Goal: Check status: Check status

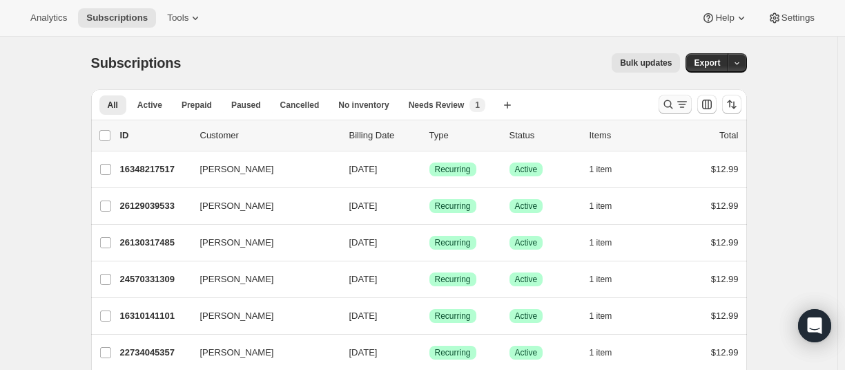
click at [672, 104] on icon "Search and filter results" at bounding box center [669, 104] width 14 height 14
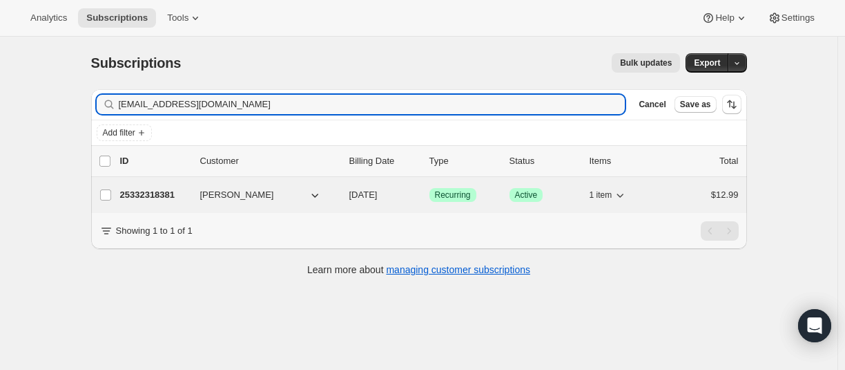
type input "[EMAIL_ADDRESS][DOMAIN_NAME]"
click at [148, 192] on p "25332318381" at bounding box center [154, 195] width 69 height 14
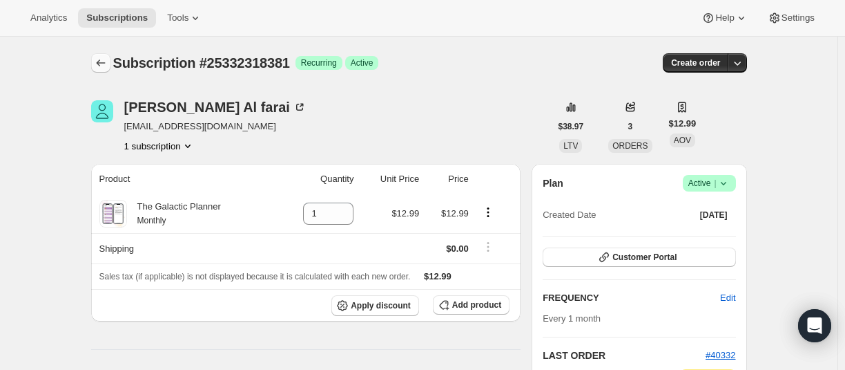
click at [106, 63] on icon "Subscriptions" at bounding box center [101, 63] width 14 height 14
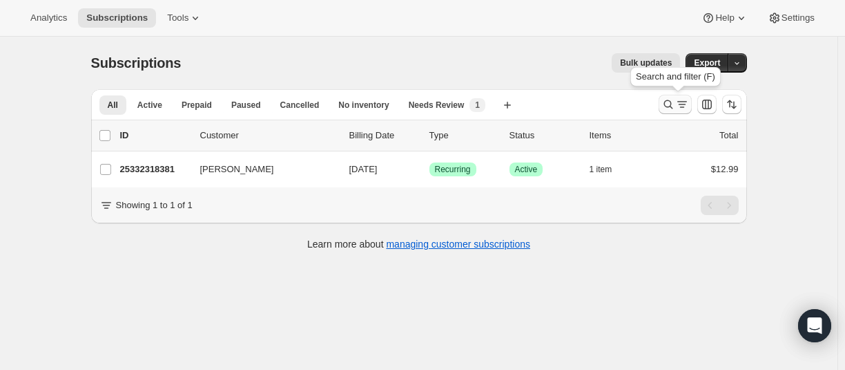
click at [671, 101] on icon "Search and filter results" at bounding box center [668, 104] width 9 height 9
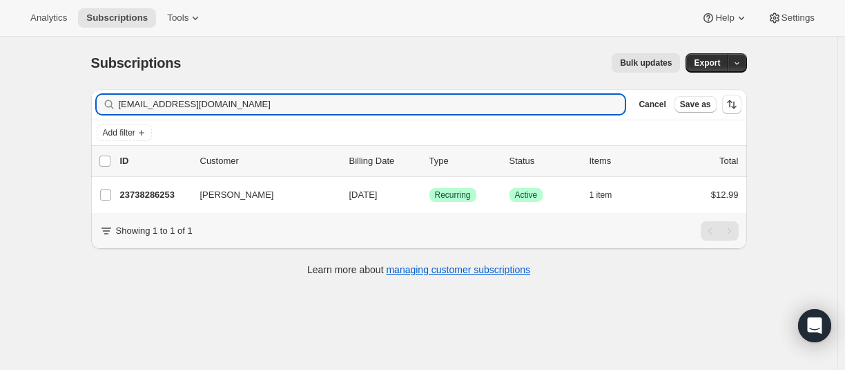
type input "[EMAIL_ADDRESS][DOMAIN_NAME]"
